Goal: Transaction & Acquisition: Book appointment/travel/reservation

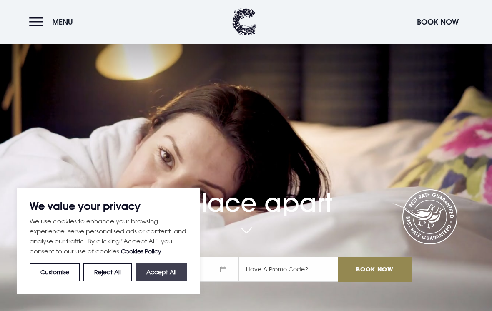
click at [170, 267] on button "Accept All" at bounding box center [161, 272] width 52 height 18
checkbox input "true"
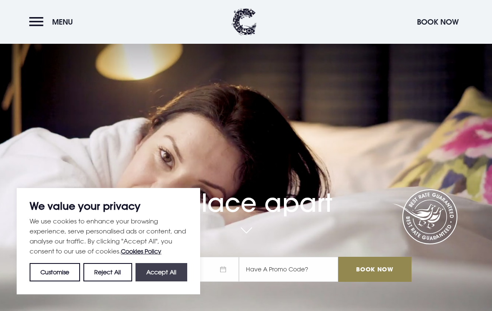
checkbox input "true"
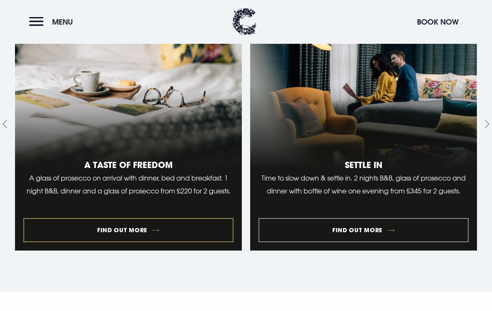
scroll to position [905, 0]
click at [130, 220] on link "1 of 10" at bounding box center [128, 124] width 227 height 253
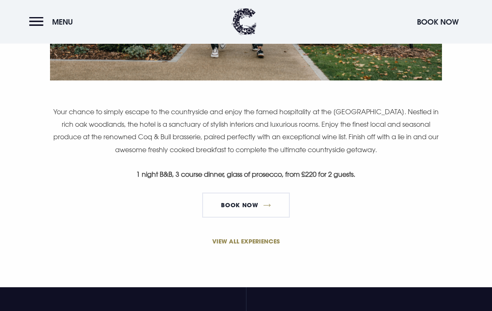
scroll to position [539, 0]
click at [257, 242] on link "VIEW ALL EXPERIENCES" at bounding box center [245, 241] width 397 height 9
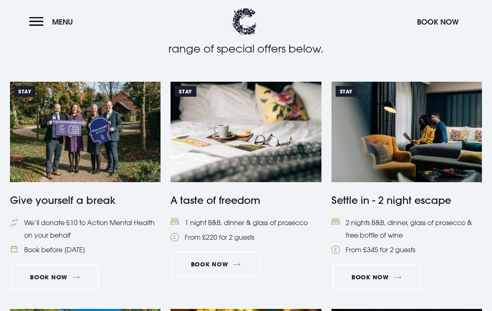
scroll to position [322, 0]
click at [221, 206] on h4 "A taste of freedom" at bounding box center [245, 199] width 150 height 15
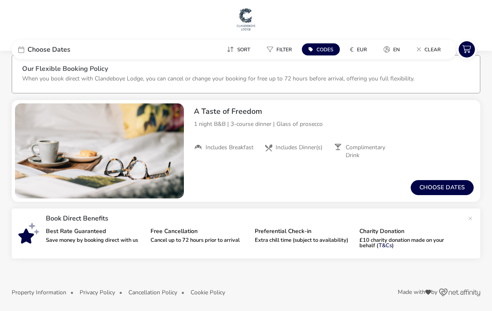
scroll to position [12, 0]
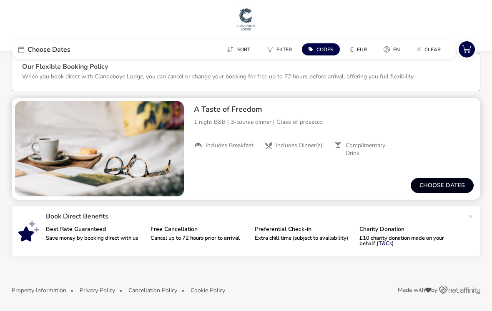
click at [439, 184] on button "Choose dates" at bounding box center [441, 185] width 63 height 15
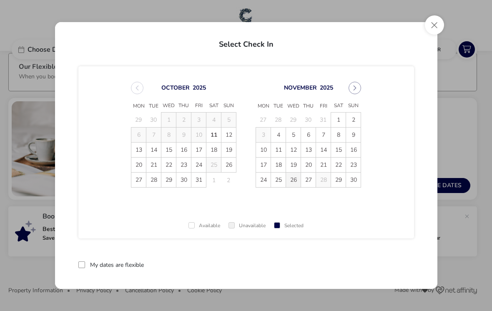
click at [286, 177] on span "26" at bounding box center [293, 179] width 15 height 15
click at [303, 184] on span "27" at bounding box center [308, 180] width 15 height 15
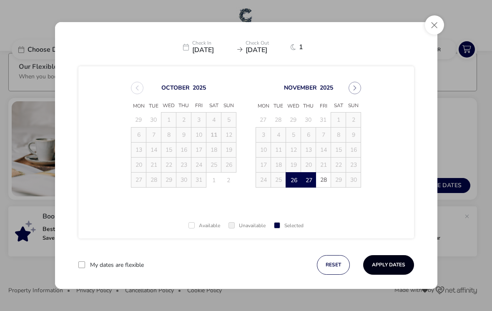
click at [387, 265] on button "Apply Dates" at bounding box center [388, 265] width 51 height 20
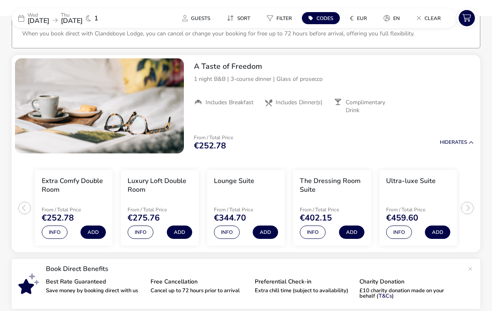
scroll to position [68, 0]
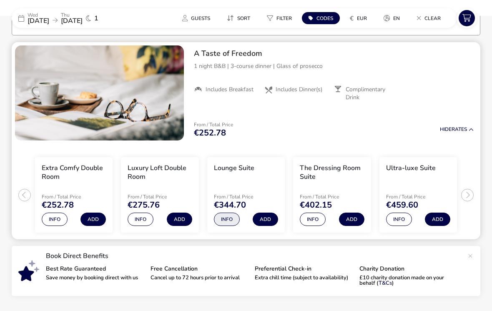
click at [226, 221] on button "Info" at bounding box center [227, 218] width 26 height 13
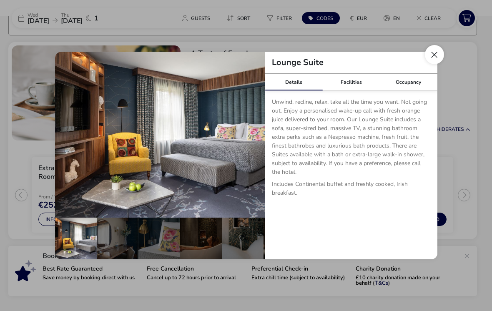
click at [430, 60] on button "Close dialog" at bounding box center [434, 54] width 19 height 19
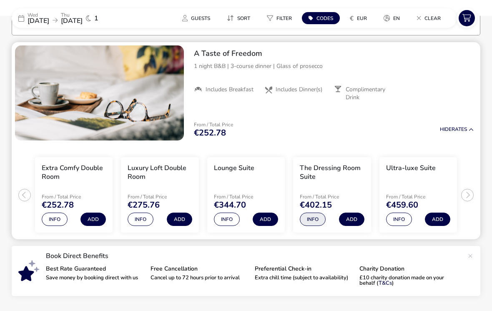
click at [313, 217] on button "Info" at bounding box center [313, 218] width 26 height 13
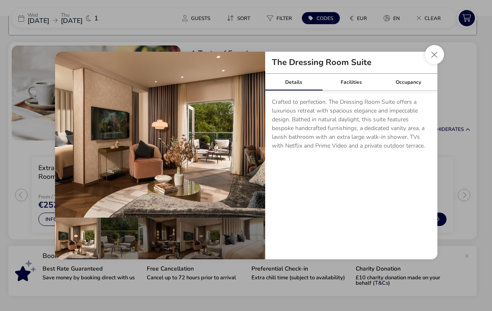
click at [356, 102] on p "Crafted to perfection. The Dressing Room Suite offers a luxurious retreat with …" at bounding box center [351, 125] width 159 height 56
click at [254, 136] on button "details" at bounding box center [252, 134] width 17 height 17
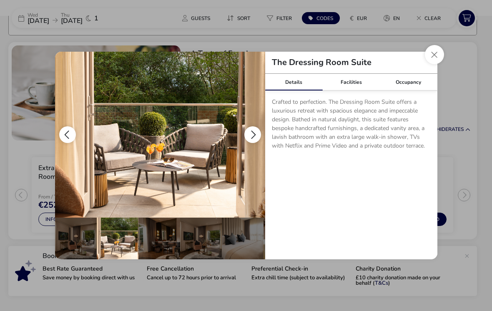
click at [253, 133] on button "details" at bounding box center [252, 134] width 17 height 17
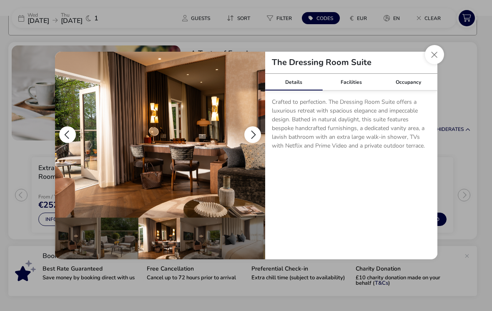
scroll to position [0, 82]
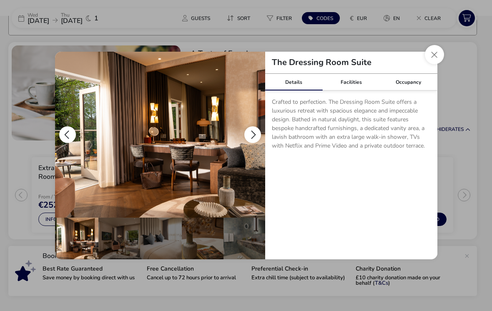
click at [250, 134] on button "details" at bounding box center [252, 134] width 17 height 17
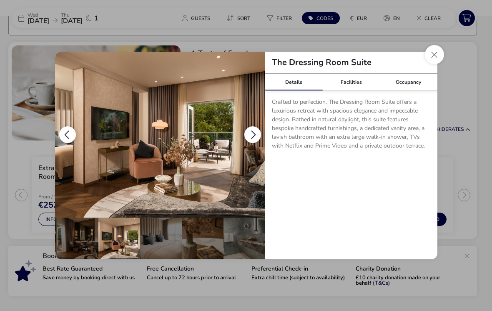
click at [250, 138] on button "details" at bounding box center [252, 134] width 17 height 17
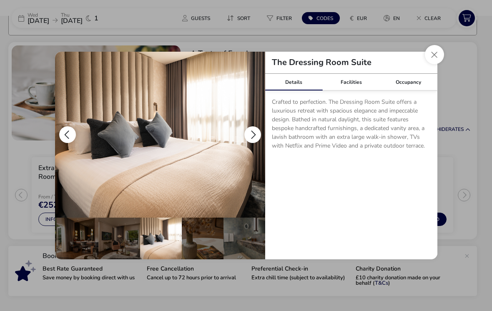
click at [250, 135] on button "details" at bounding box center [252, 134] width 17 height 17
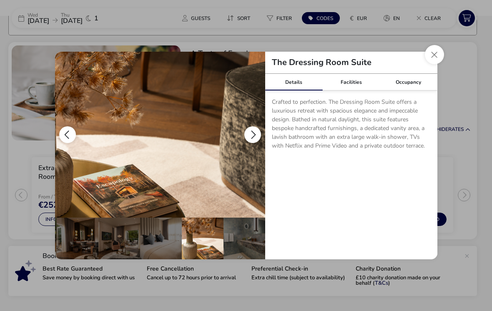
click at [253, 136] on button "details" at bounding box center [252, 134] width 17 height 17
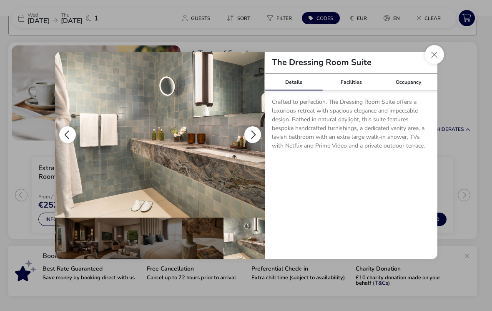
click at [248, 136] on button "details" at bounding box center [252, 134] width 17 height 17
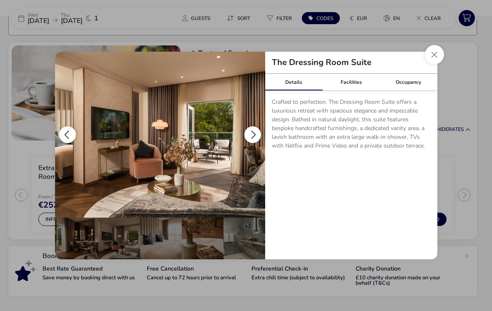
scroll to position [0, 0]
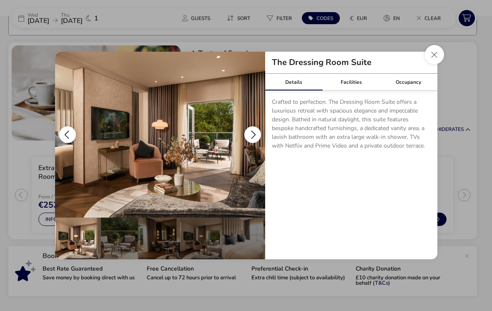
click at [250, 134] on button "details" at bounding box center [252, 134] width 17 height 17
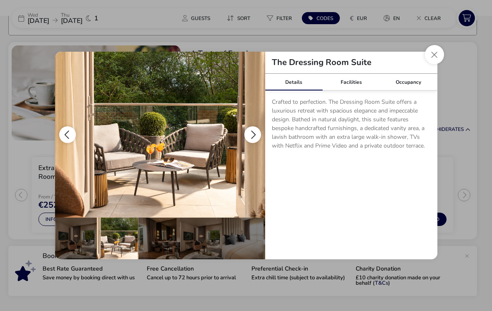
click at [251, 137] on button "details" at bounding box center [252, 134] width 17 height 17
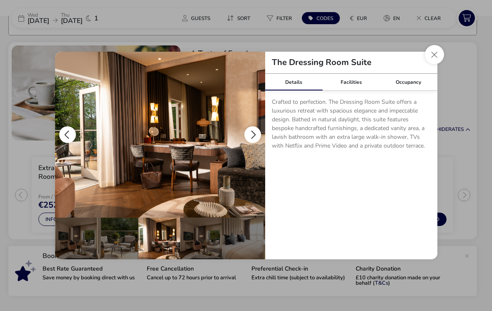
scroll to position [0, 82]
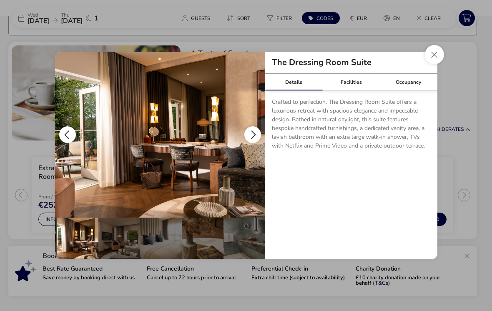
click at [248, 136] on button "details" at bounding box center [252, 134] width 17 height 17
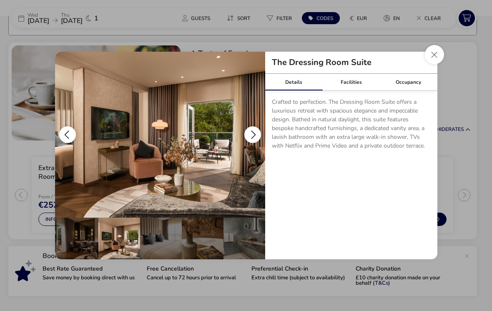
click at [248, 141] on button "details" at bounding box center [252, 134] width 17 height 17
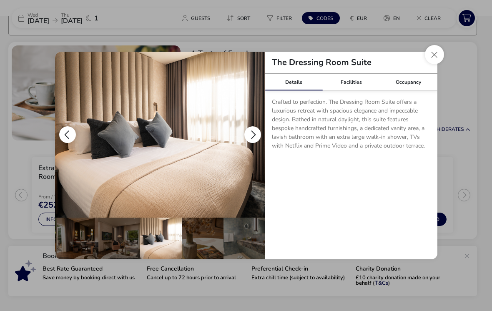
click at [244, 142] on img "details" at bounding box center [160, 135] width 210 height 166
click at [250, 132] on button "details" at bounding box center [252, 134] width 17 height 17
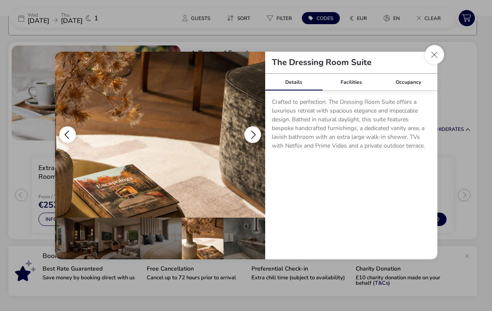
click at [255, 137] on button "details" at bounding box center [252, 134] width 17 height 17
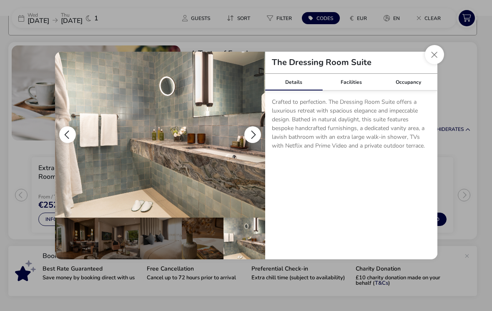
click at [247, 132] on button "details" at bounding box center [252, 134] width 17 height 17
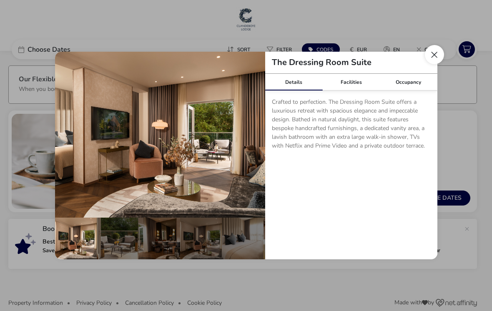
click at [432, 58] on button "Close dialog" at bounding box center [434, 54] width 19 height 19
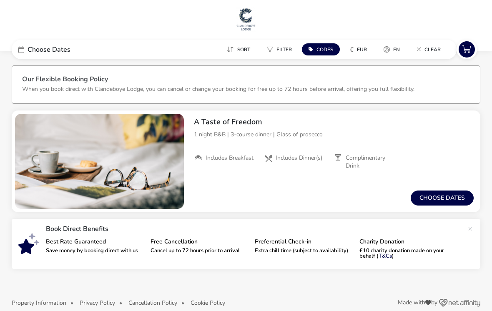
scroll to position [12, 0]
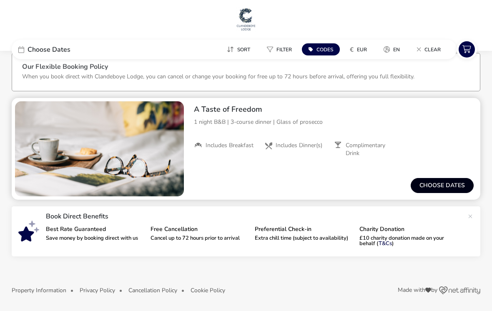
click at [441, 189] on button "Choose dates" at bounding box center [441, 185] width 63 height 15
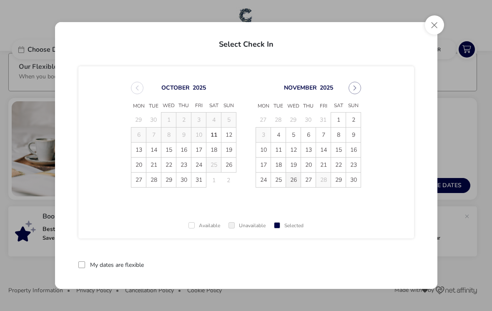
click at [292, 180] on span "26" at bounding box center [293, 179] width 15 height 15
click at [292, 180] on span "26" at bounding box center [293, 180] width 15 height 15
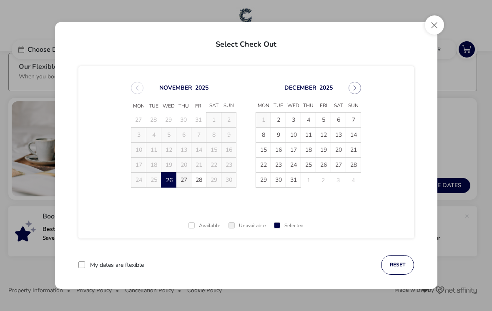
click at [183, 180] on span "27" at bounding box center [183, 179] width 15 height 15
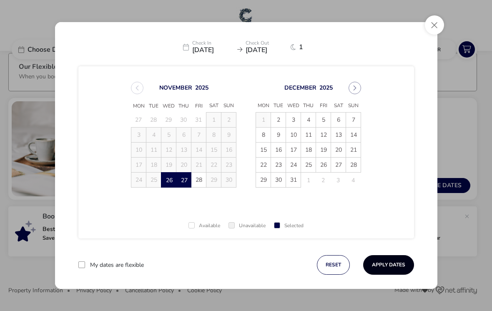
click at [382, 261] on button "Apply Dates" at bounding box center [388, 265] width 51 height 20
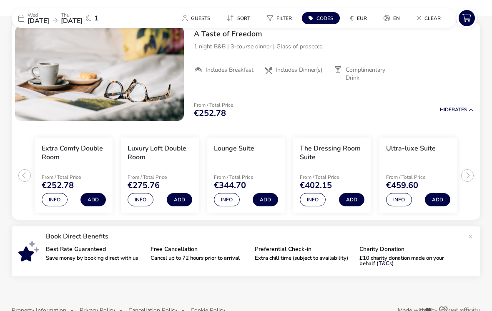
scroll to position [95, 0]
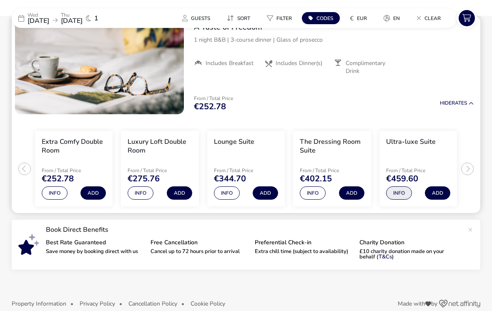
click at [399, 191] on button "Info" at bounding box center [399, 192] width 26 height 13
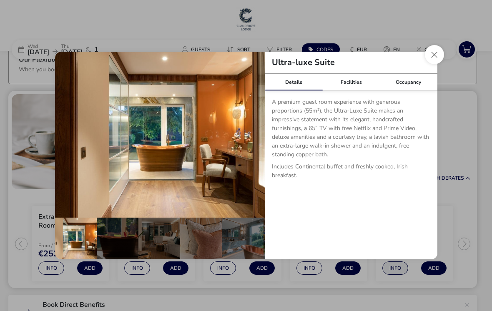
scroll to position [19, 0]
click at [435, 53] on button "Close dialog" at bounding box center [434, 54] width 19 height 19
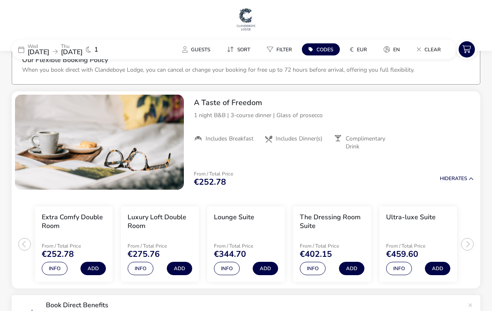
scroll to position [0, 0]
